Goal: Information Seeking & Learning: Learn about a topic

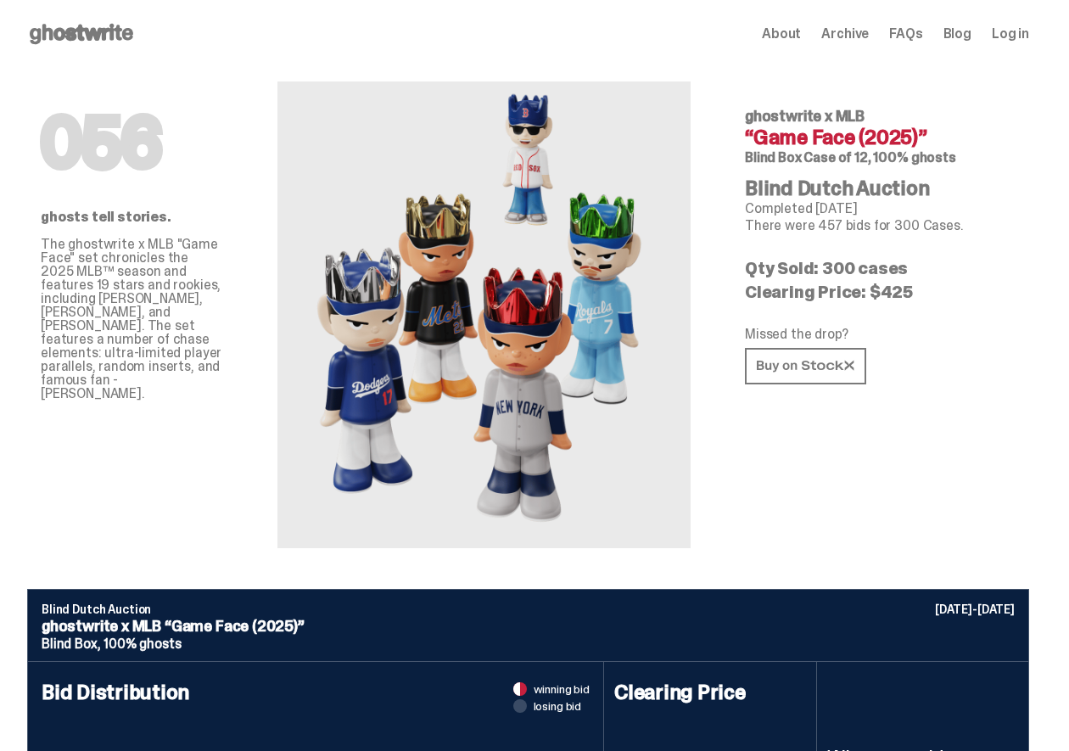
click at [122, 36] on use at bounding box center [82, 34] width 104 height 20
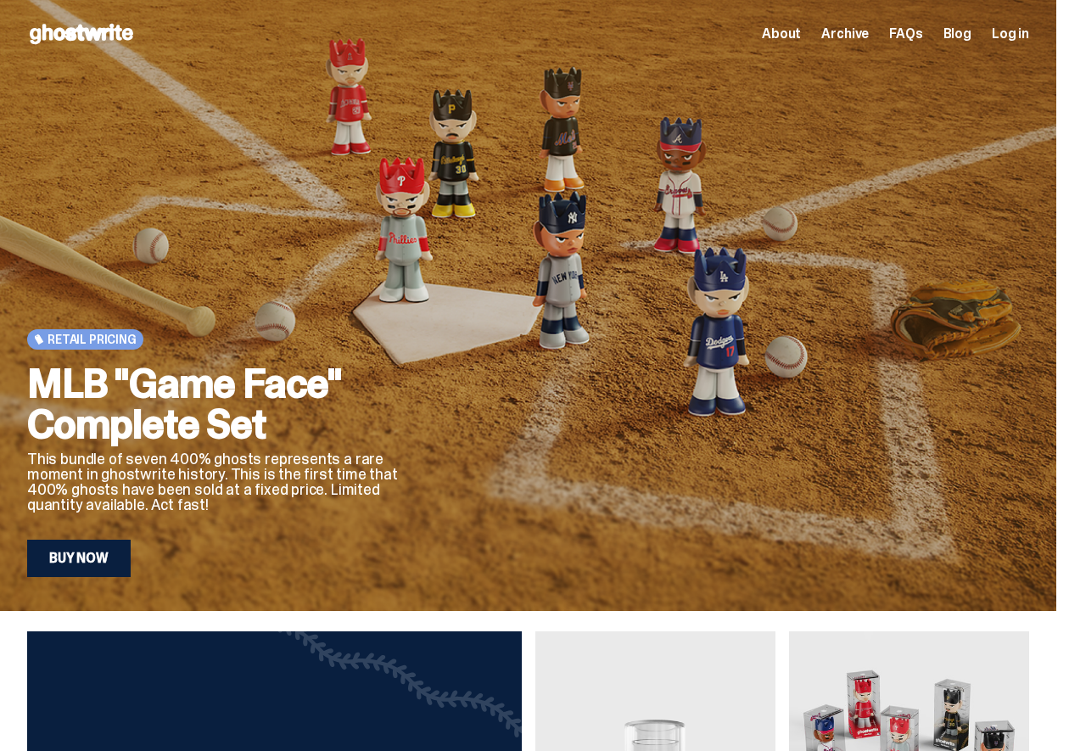
click at [66, 571] on link "Buy Now" at bounding box center [79, 558] width 104 height 37
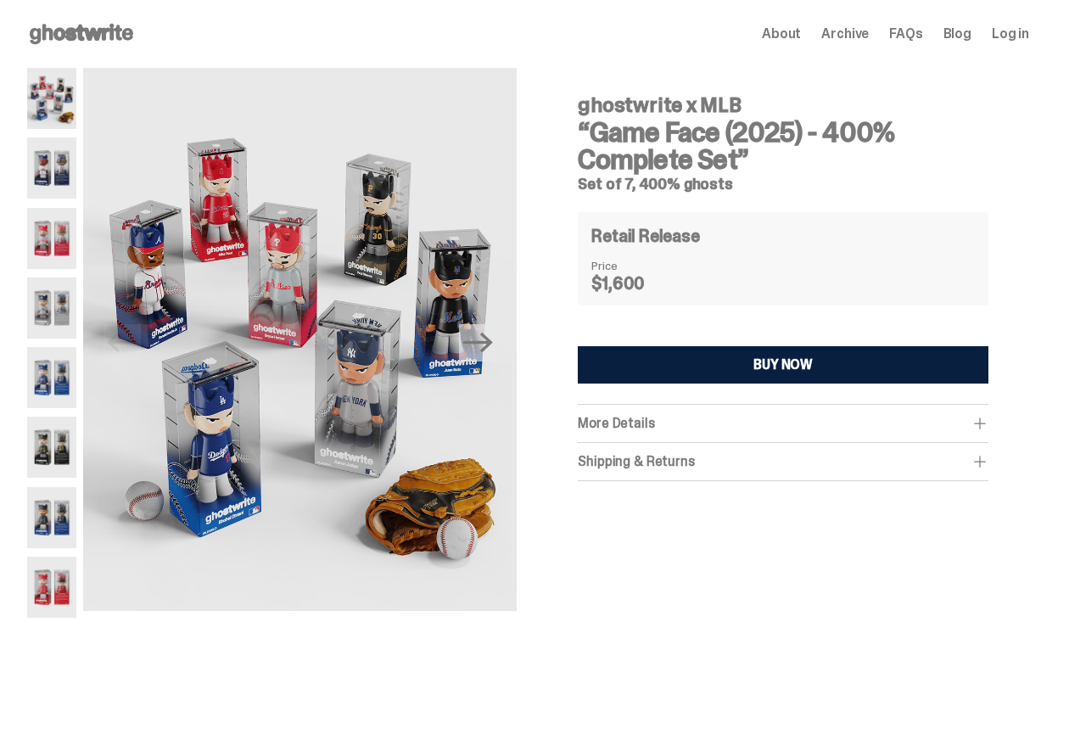
click at [549, 226] on div "ghostwrite x MLB “Game Face (2025) - 400% Complete Set” Set of 7, 400% ghosts R…" at bounding box center [783, 354] width 492 height 573
click at [977, 424] on div "More Details" at bounding box center [783, 423] width 411 height 17
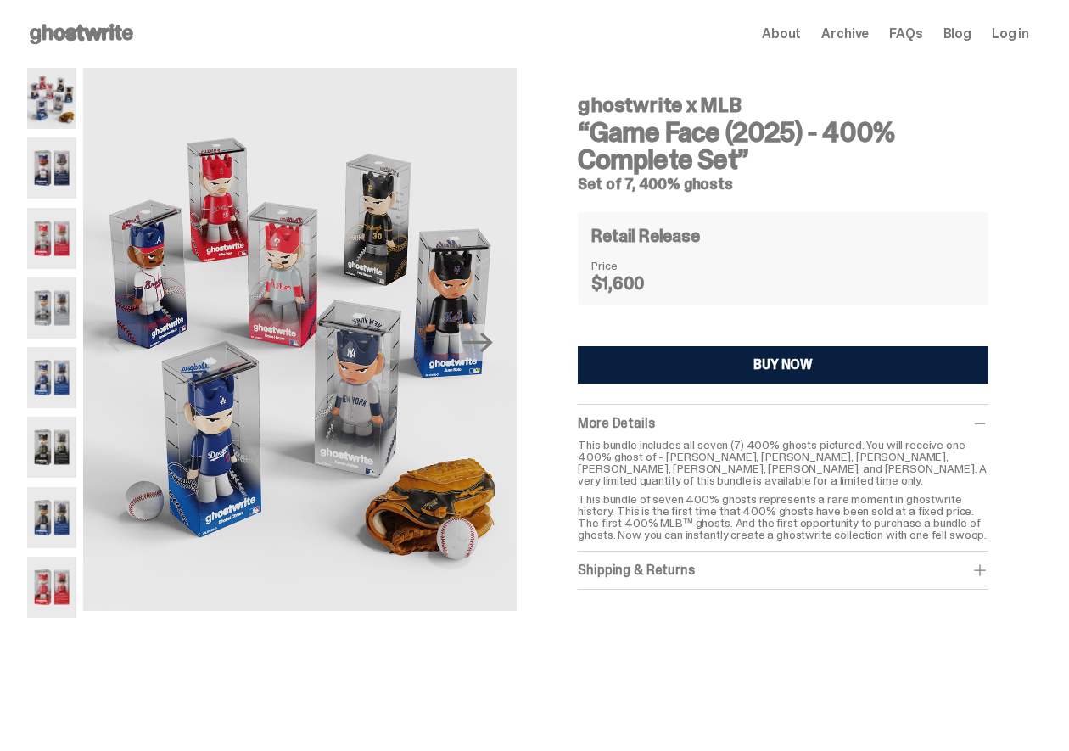
click at [42, 174] on img at bounding box center [51, 167] width 49 height 61
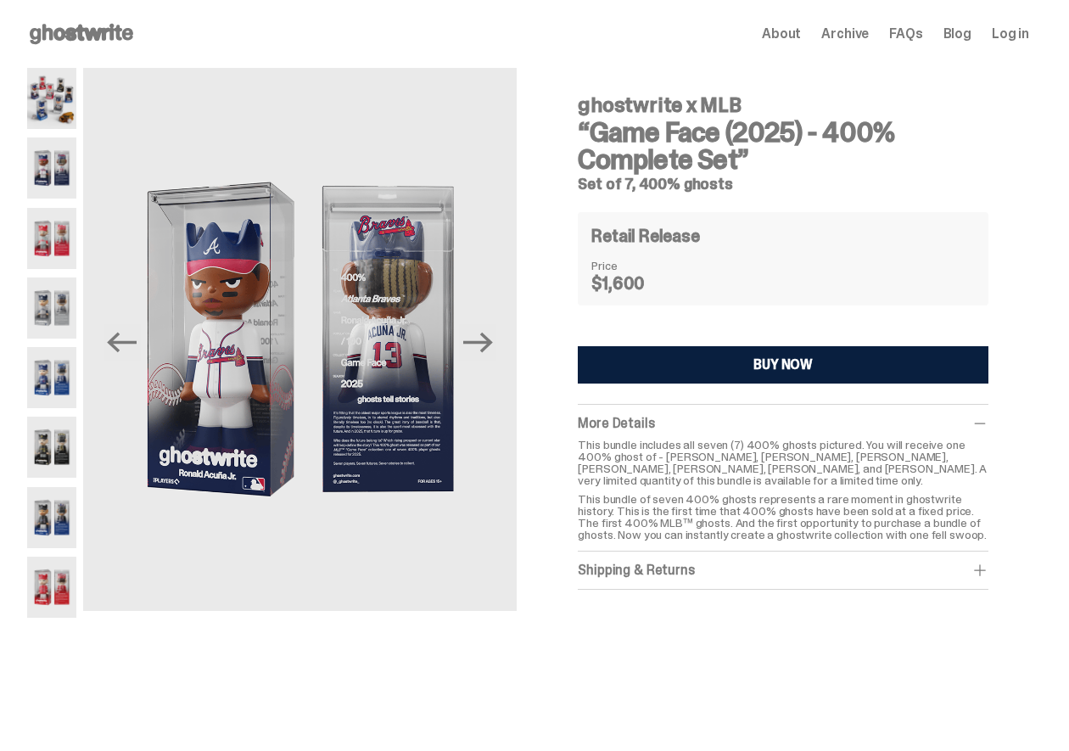
click at [44, 236] on img at bounding box center [51, 238] width 49 height 61
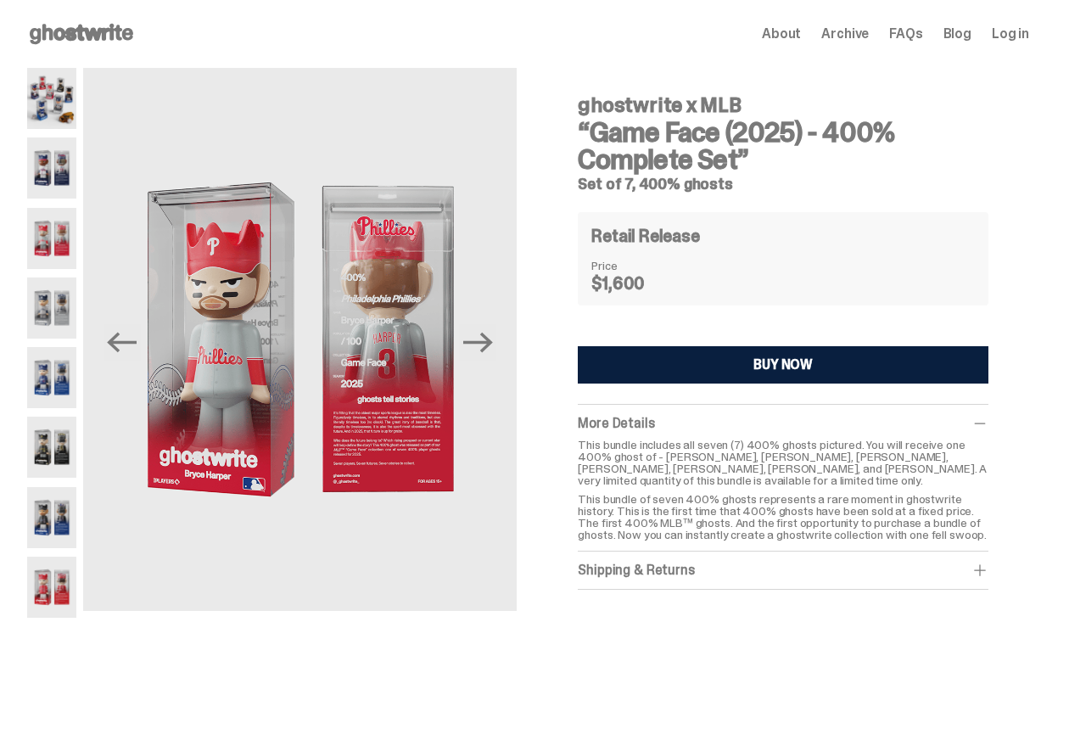
click at [48, 283] on img at bounding box center [51, 307] width 49 height 61
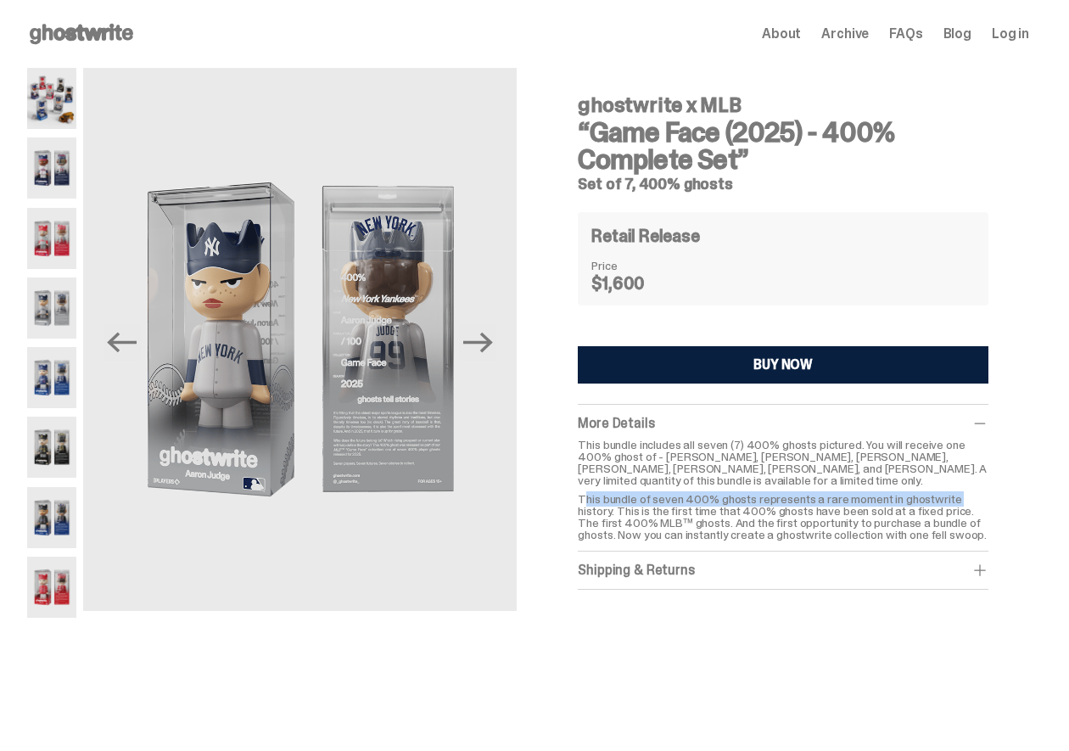
drag, startPoint x: 593, startPoint y: 494, endPoint x: 1010, endPoint y: 501, distance: 416.6
click at [1010, 501] on div "ghostwrite x MLB “Game Face (2025) - 400% Complete Set” Set of 7, 400% ghosts R…" at bounding box center [783, 354] width 492 height 573
click at [954, 495] on p "This bundle of seven 400% ghosts represents a rare moment in ghostwrite history…" at bounding box center [783, 517] width 411 height 48
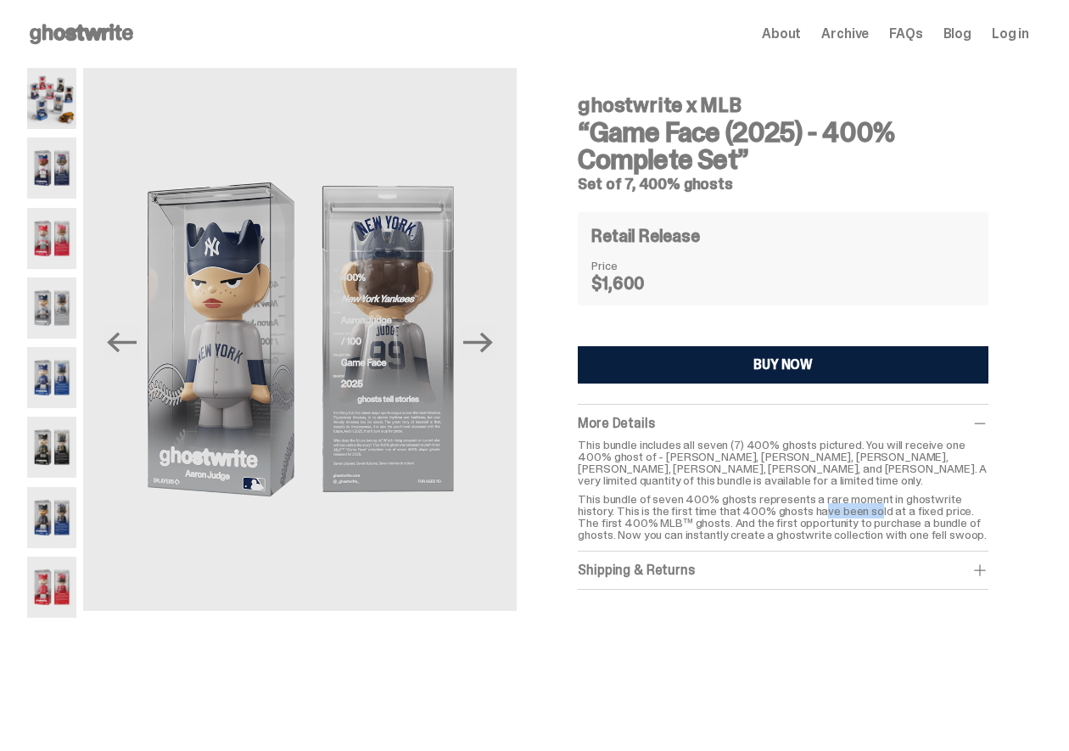
drag, startPoint x: 832, startPoint y: 512, endPoint x: 886, endPoint y: 511, distance: 53.5
click at [886, 511] on p "This bundle of seven 400% ghosts represents a rare moment in ghostwrite history…" at bounding box center [783, 517] width 411 height 48
click at [765, 506] on p "This bundle of seven 400% ghosts represents a rare moment in ghostwrite history…" at bounding box center [783, 517] width 411 height 48
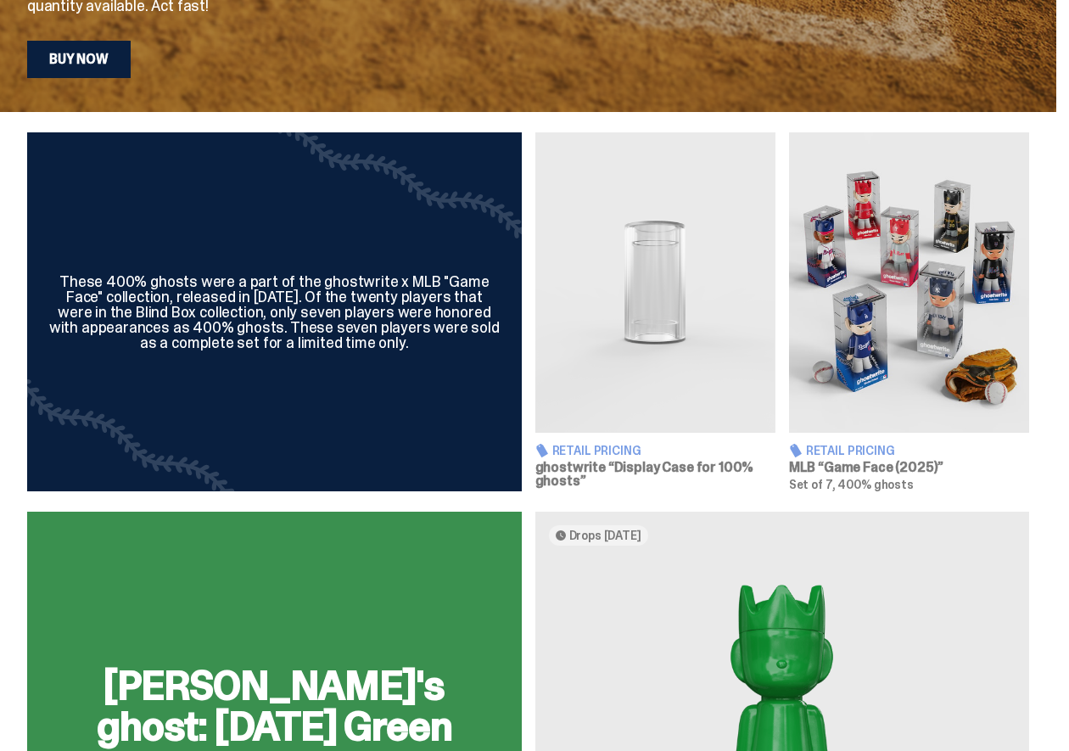
scroll to position [519, 0]
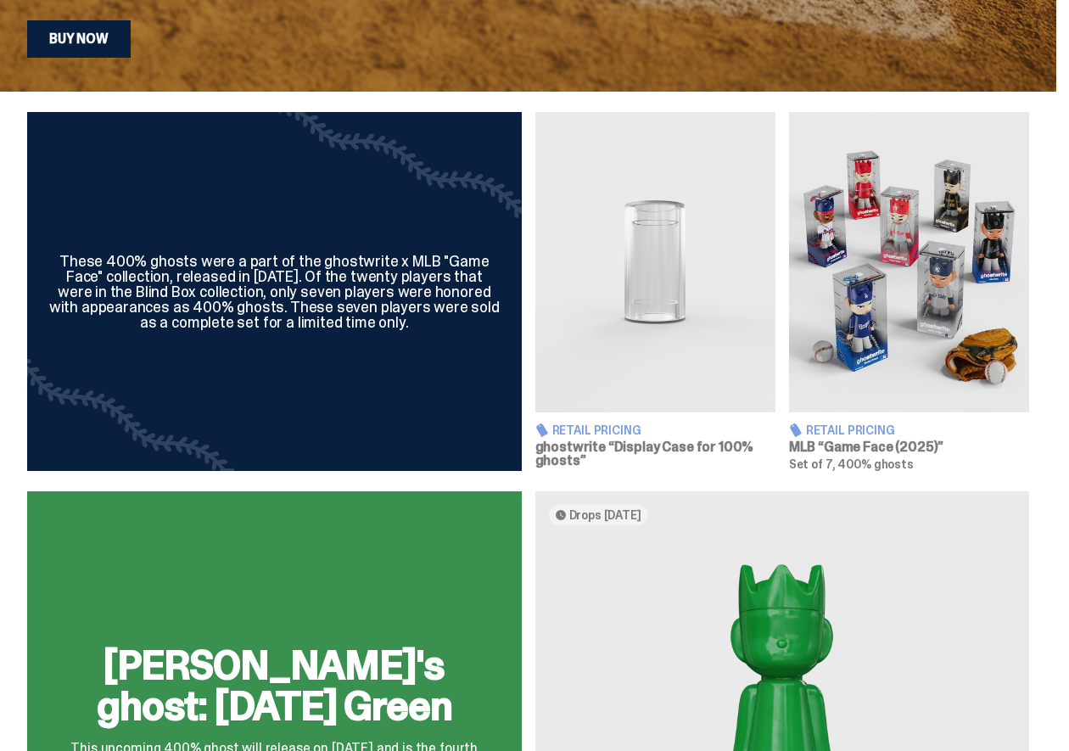
click at [786, 467] on div "These 400% ghosts were a part of the ghostwrite x MLB "Game Face" collection, r…" at bounding box center [528, 291] width 1002 height 359
click at [792, 451] on div "These 400% ghosts were a part of the ghostwrite x MLB "Game Face" collection, r…" at bounding box center [528, 291] width 1002 height 359
click at [792, 430] on div "These 400% ghosts were a part of the ghostwrite x MLB "Game Face" collection, r…" at bounding box center [528, 291] width 1002 height 359
click at [790, 421] on div "These 400% ghosts were a part of the ghostwrite x MLB "Game Face" collection, r…" at bounding box center [528, 291] width 1002 height 359
click at [848, 376] on img at bounding box center [909, 262] width 240 height 300
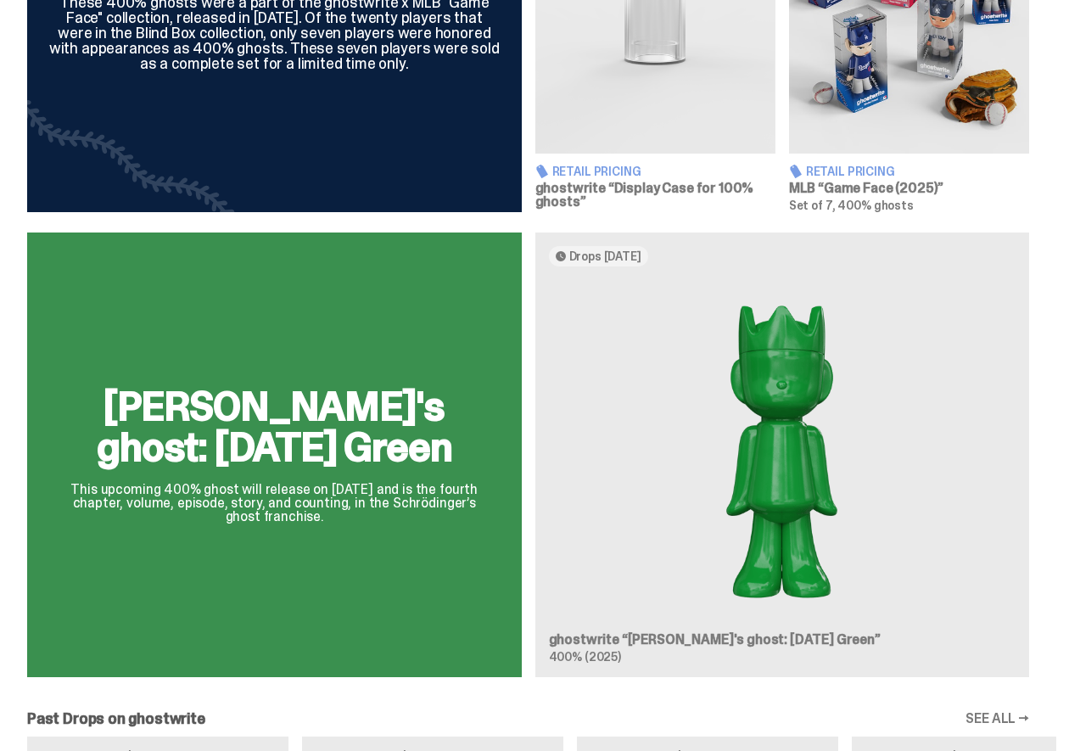
scroll to position [779, 0]
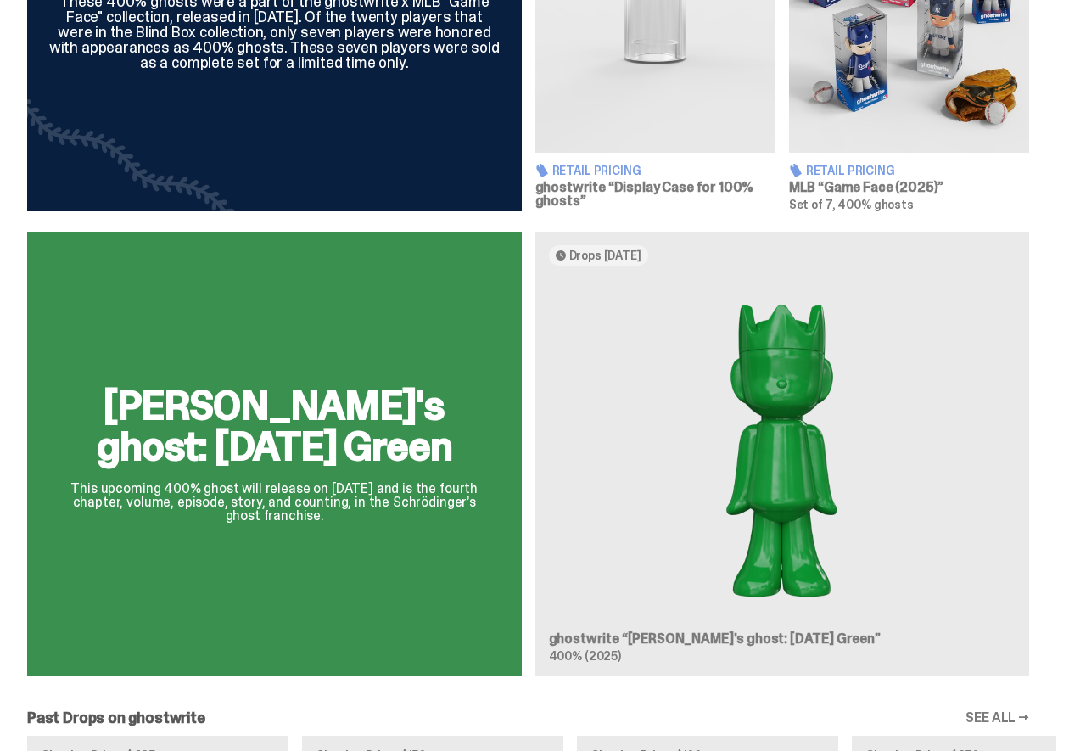
click at [602, 344] on img at bounding box center [782, 448] width 467 height 339
click at [761, 385] on img at bounding box center [782, 448] width 467 height 339
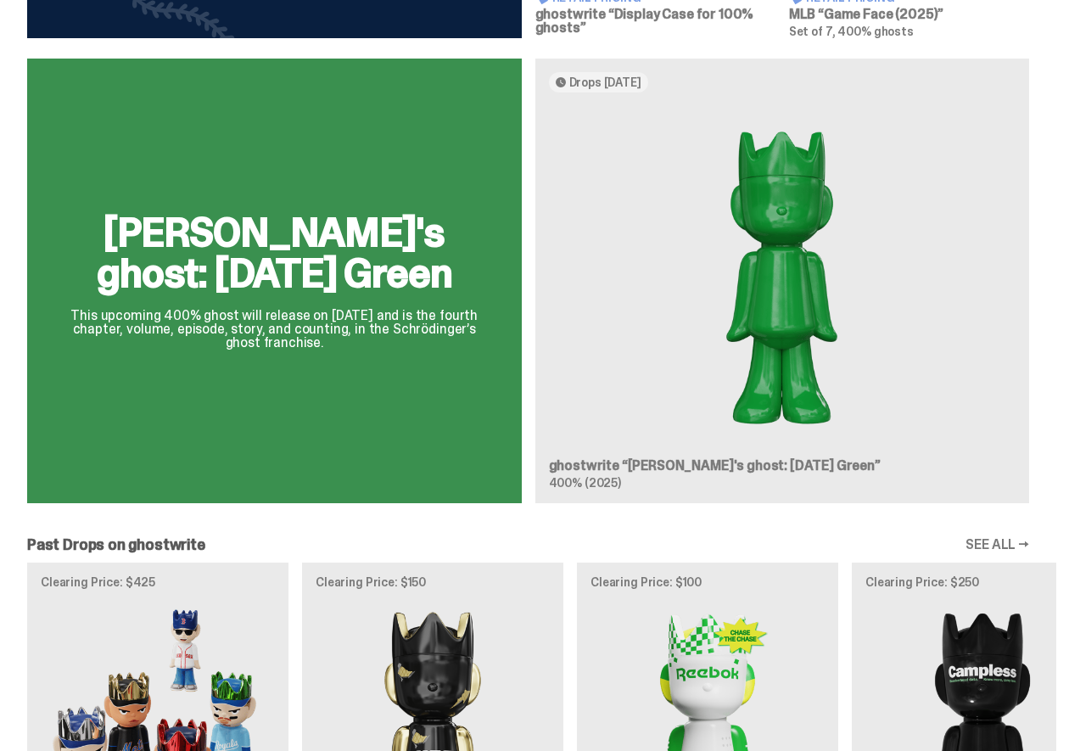
scroll to position [433, 0]
